Goal: Task Accomplishment & Management: Use online tool/utility

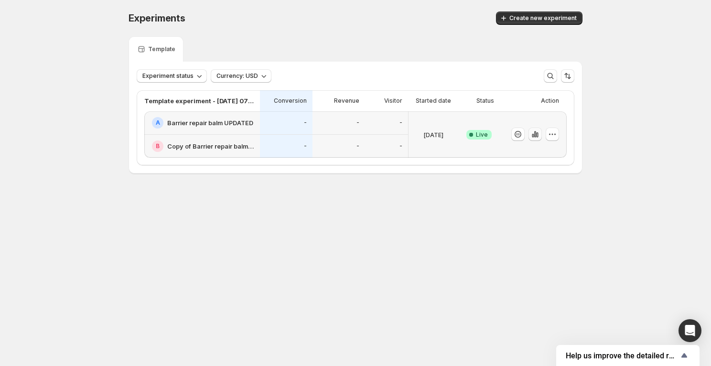
click at [533, 132] on icon "button" at bounding box center [536, 135] width 10 height 10
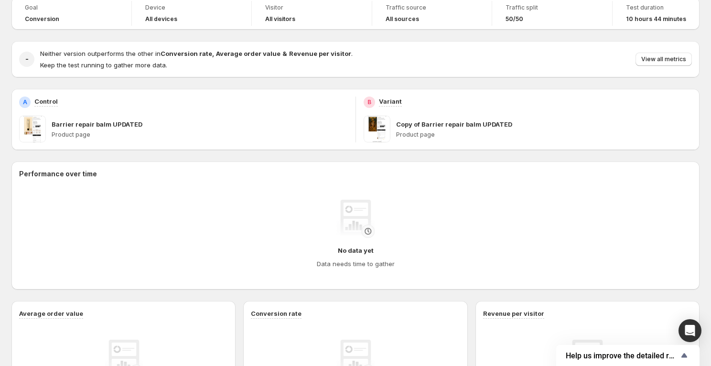
scroll to position [68, 0]
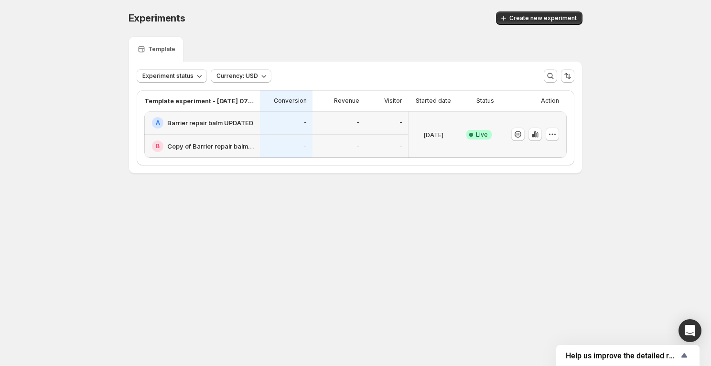
click at [125, 180] on div "Experiments. This page is ready Experiments Create new experiment Template Expe…" at bounding box center [355, 112] width 477 height 225
click at [437, 137] on p "[DATE]" at bounding box center [434, 135] width 20 height 10
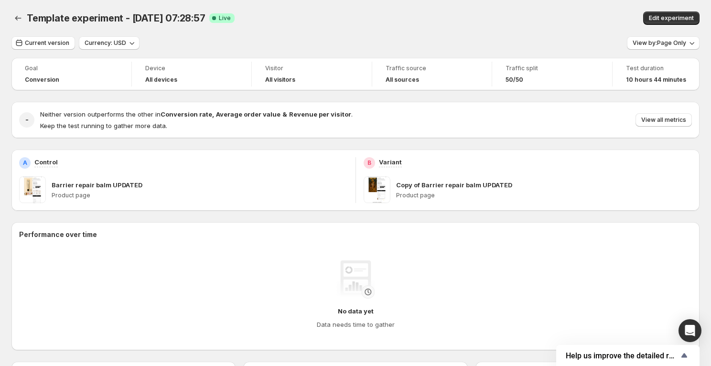
scroll to position [6, 0]
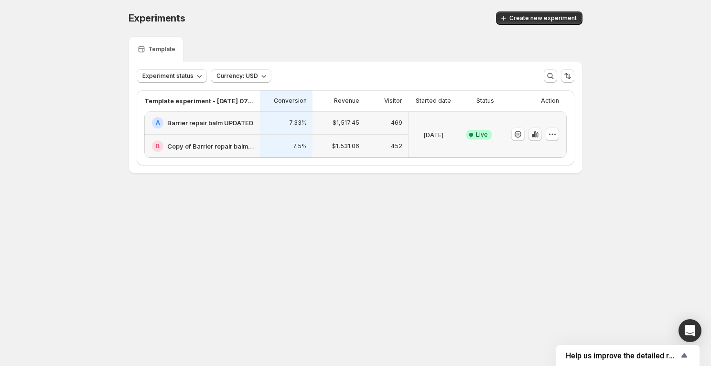
click at [536, 133] on icon "button" at bounding box center [536, 135] width 10 height 10
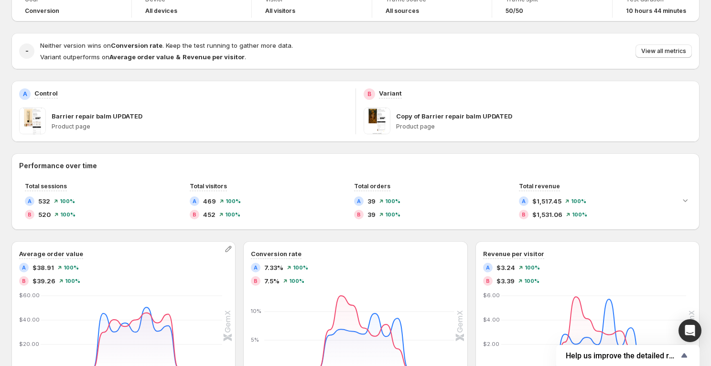
scroll to position [43, 0]
